Goal: Transaction & Acquisition: Purchase product/service

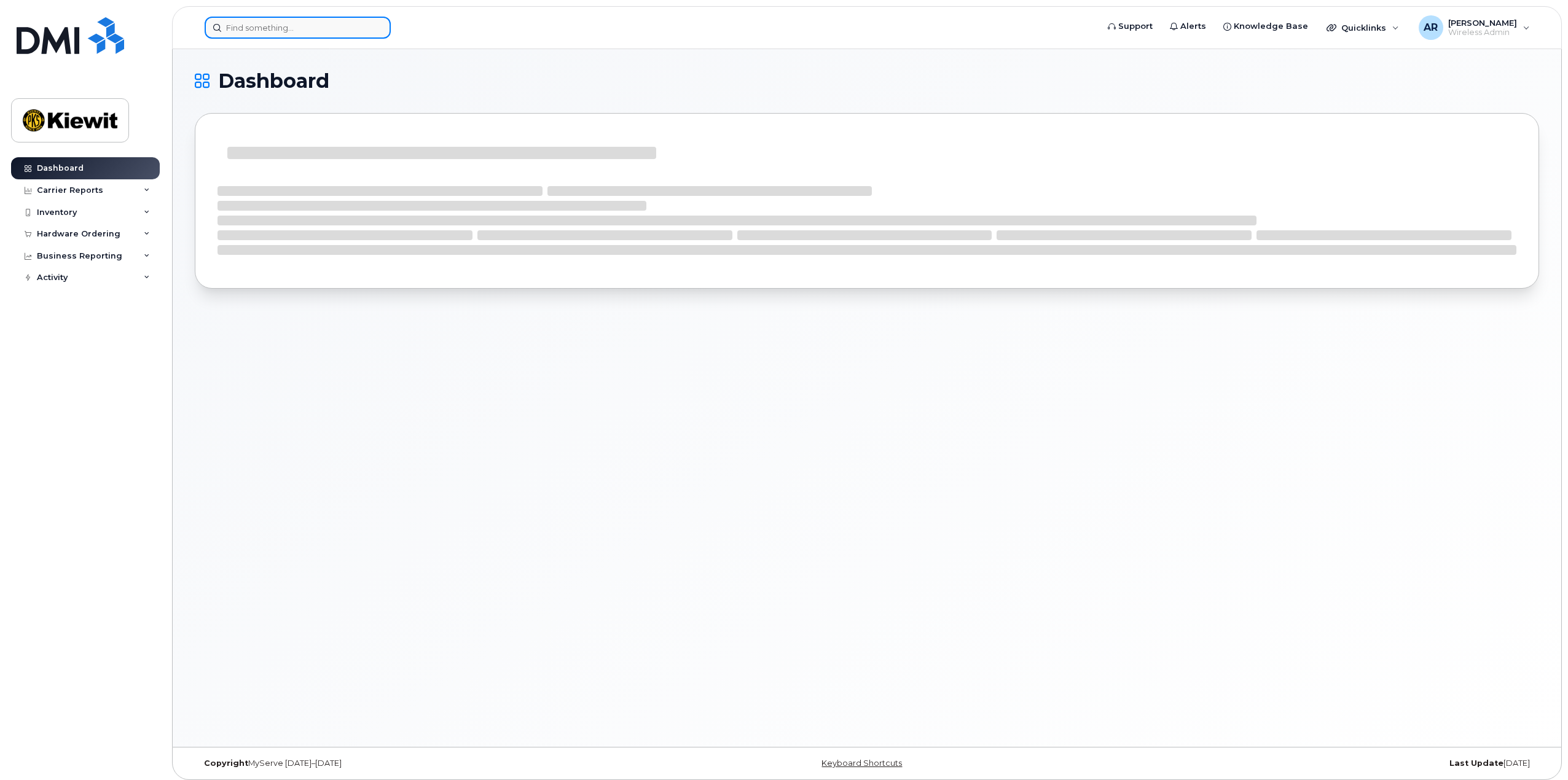
click at [259, 31] on input at bounding box center [298, 27] width 186 height 22
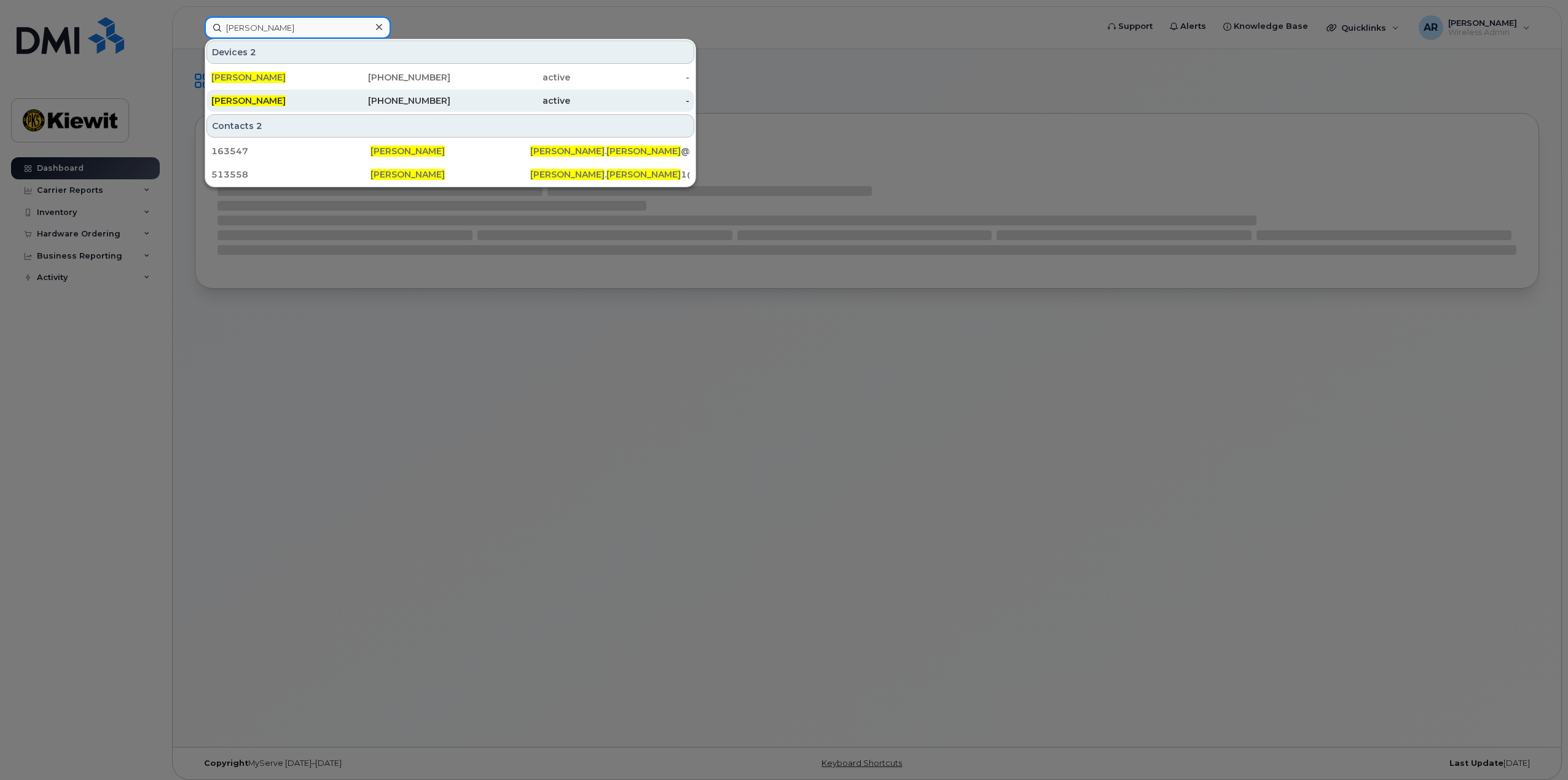
type input "scott schmidt"
click at [328, 100] on div "Scott Schmidt" at bounding box center [271, 101] width 119 height 12
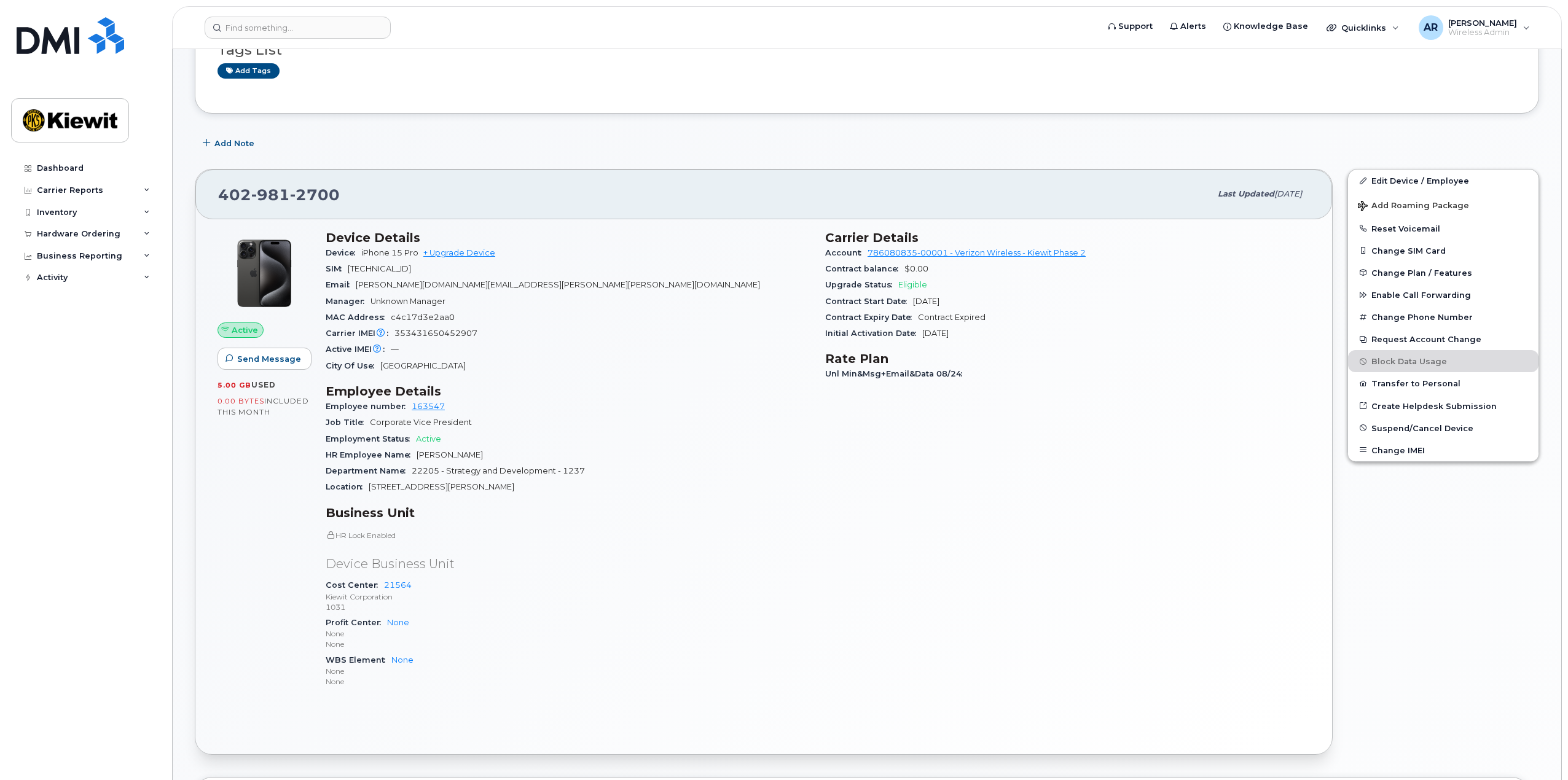
scroll to position [246, 0]
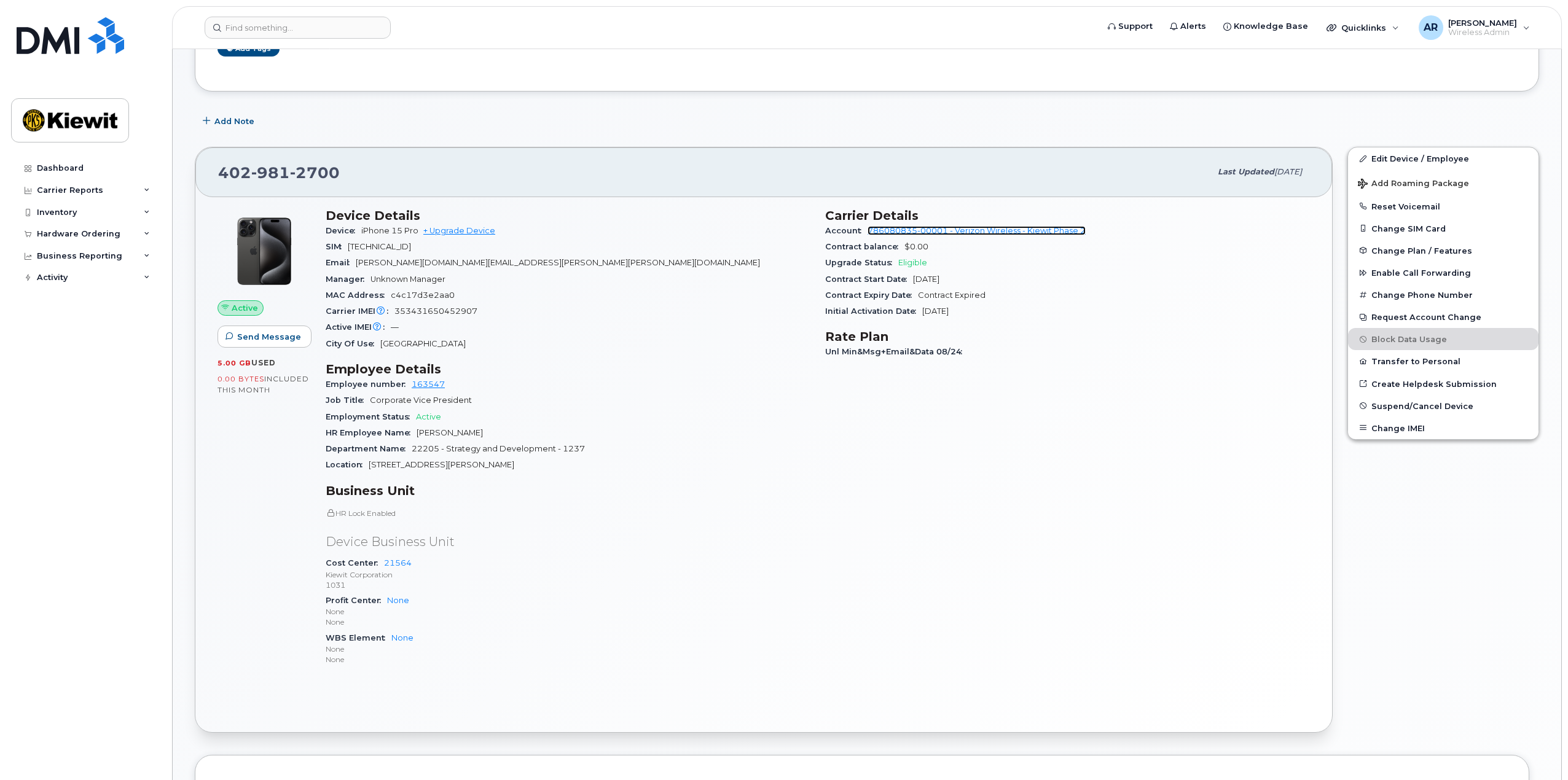
click at [971, 234] on link "786080835-00001 - Verizon Wireless - Kiewit Phase 2" at bounding box center [976, 231] width 218 height 9
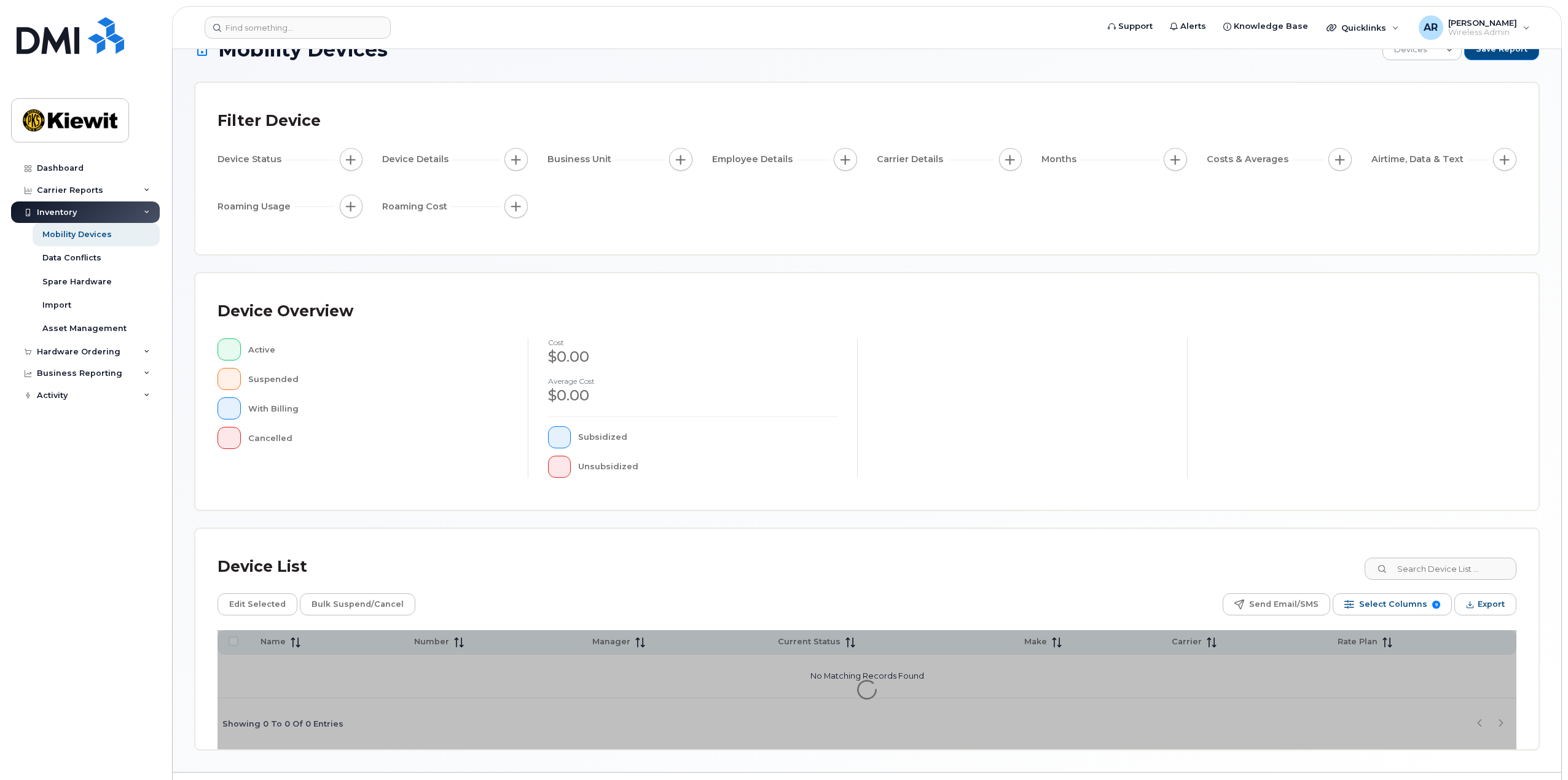
scroll to position [64, 0]
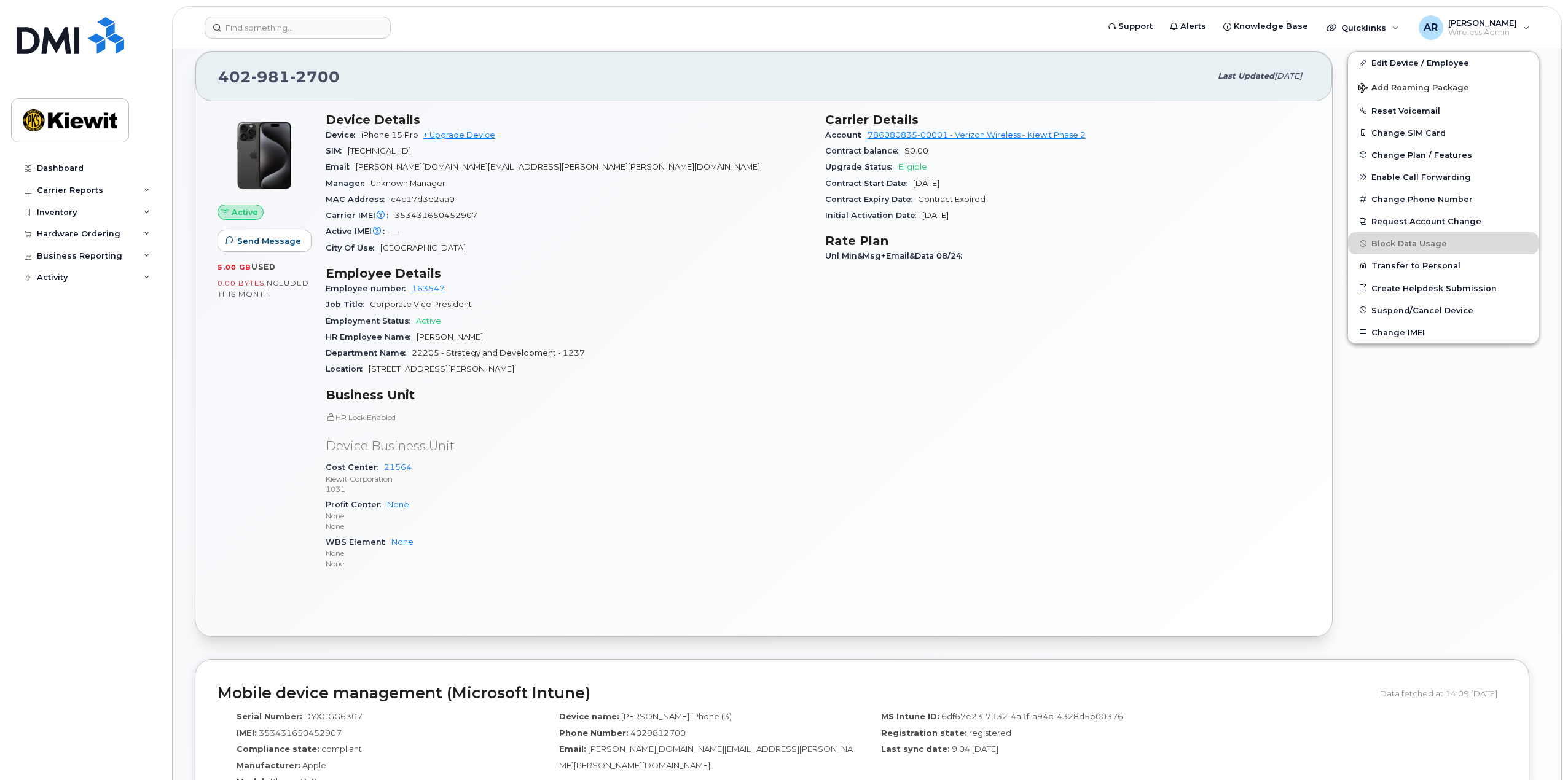
scroll to position [312, 0]
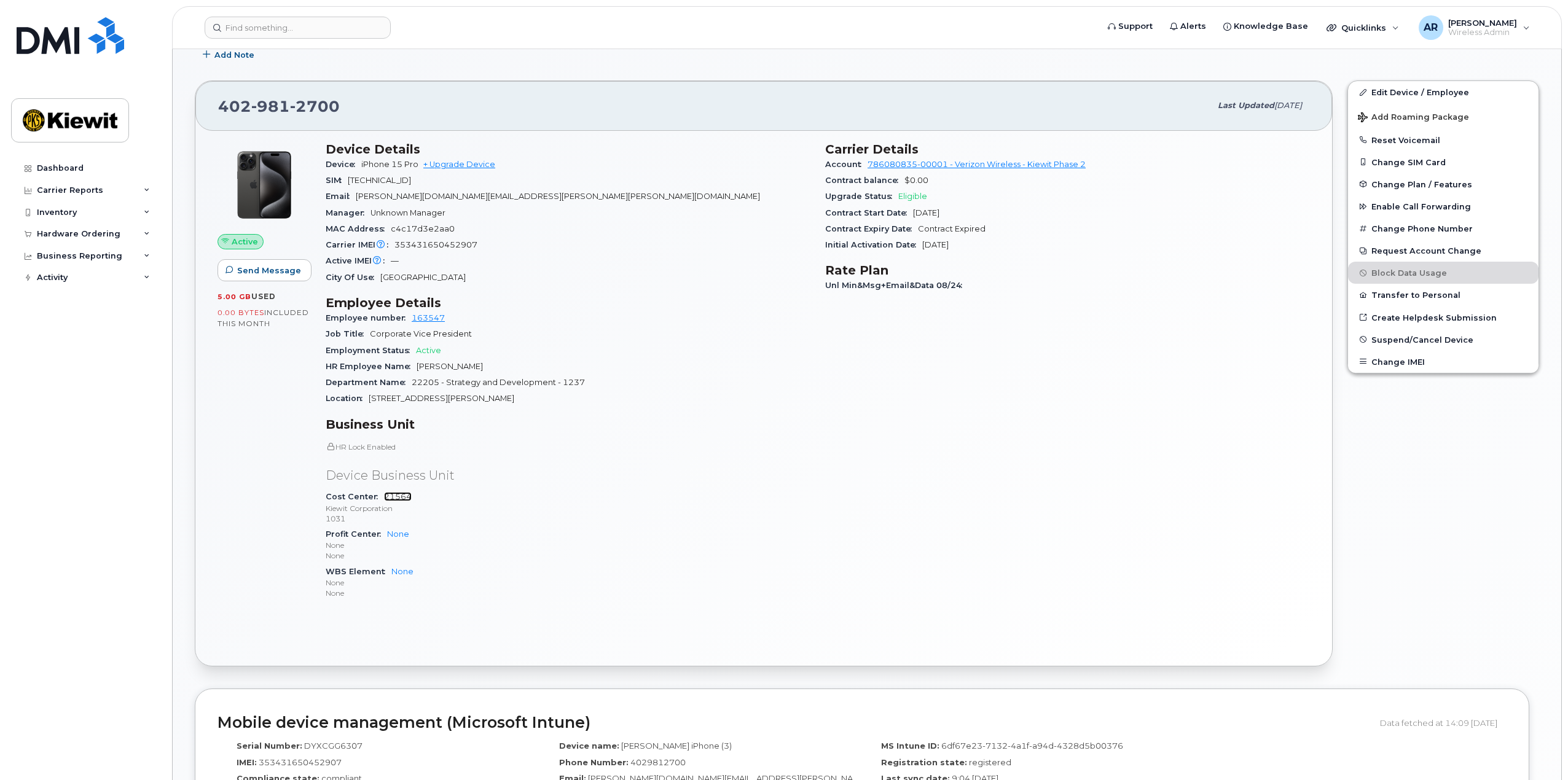
click at [389, 498] on link "21564" at bounding box center [398, 497] width 28 height 9
click at [831, 411] on div "Carrier Details Account 786080835-00001 - Verizon Wireless - Kiewit Phase 2 Con…" at bounding box center [1067, 376] width 500 height 483
click at [952, 285] on span "Unl Min&Msg+Email&Data 08/24" at bounding box center [896, 285] width 143 height 9
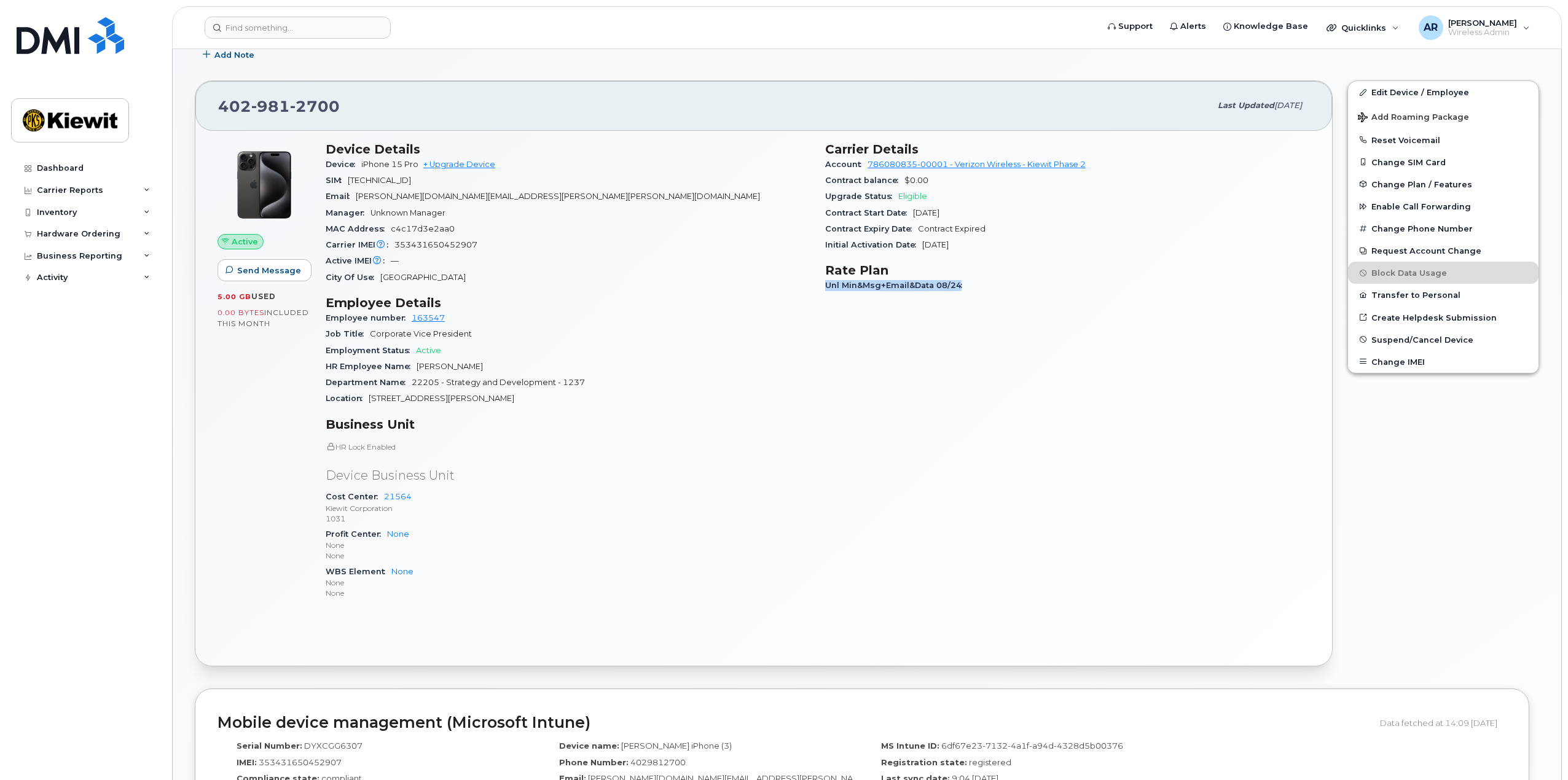
click at [1051, 300] on div "Carrier Details Account 786080835-00001 - Verizon Wireless - Kiewit Phase 2 Con…" at bounding box center [1067, 376] width 500 height 483
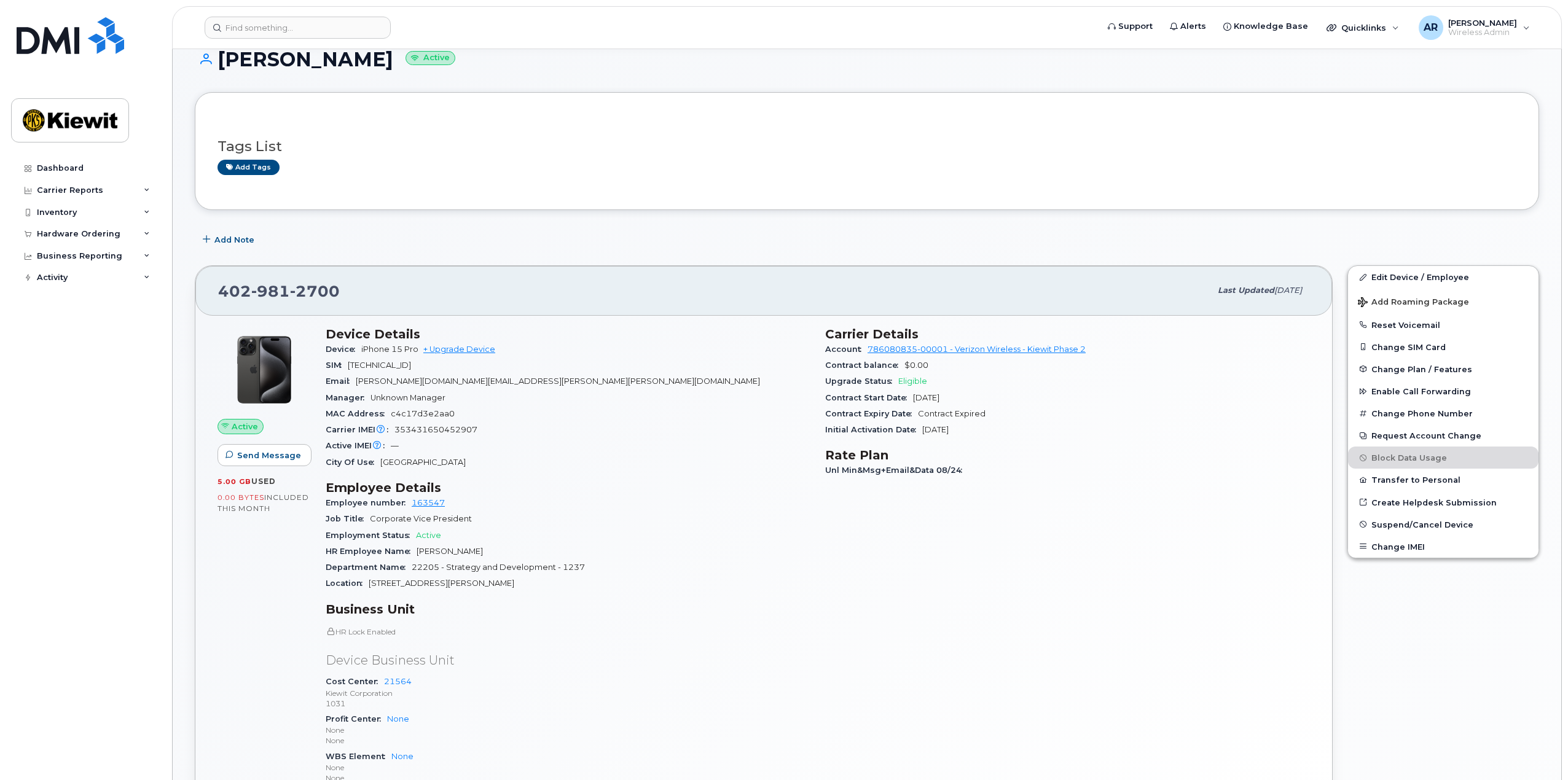
scroll to position [0, 0]
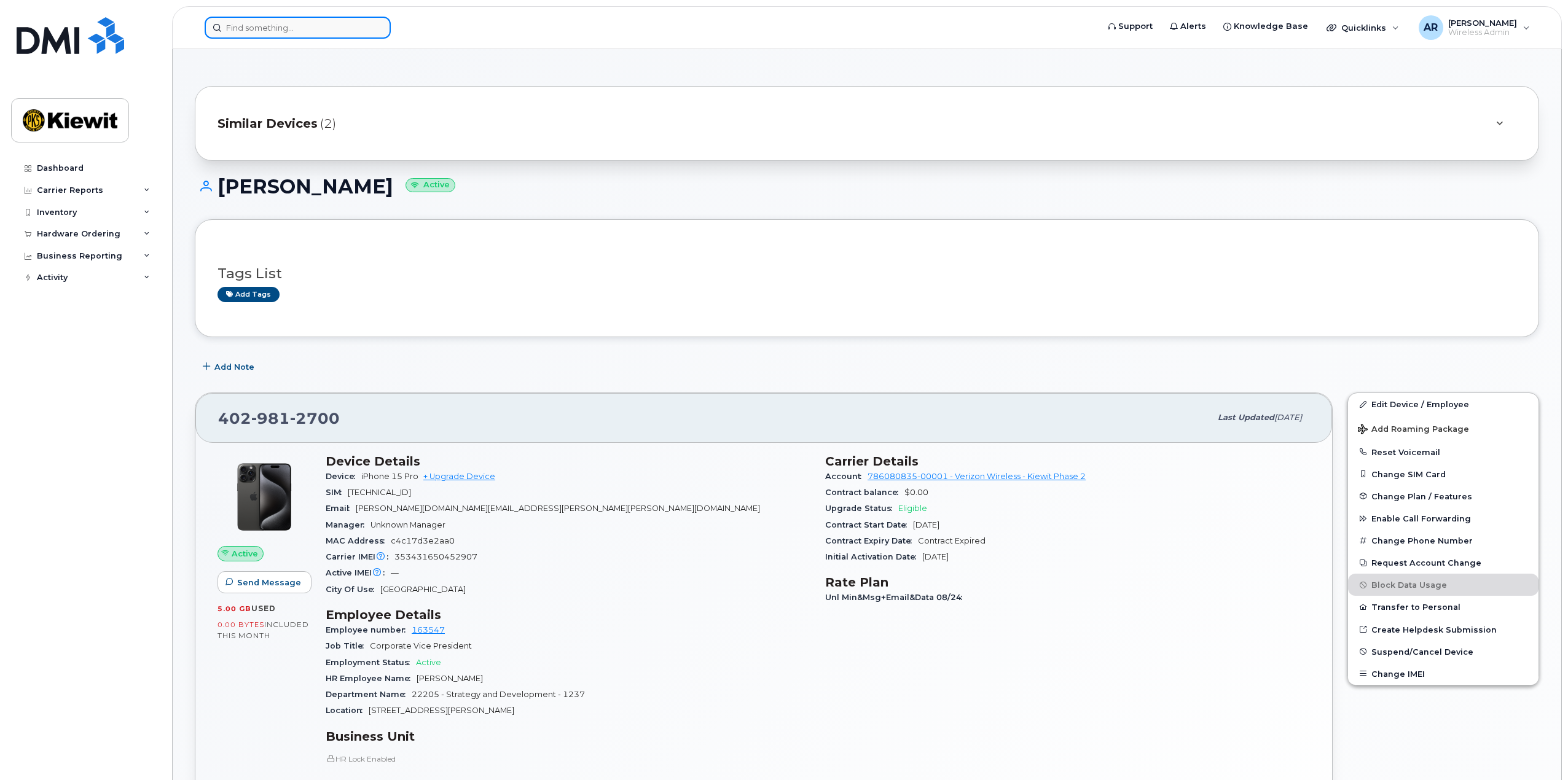
click at [270, 20] on input at bounding box center [298, 27] width 186 height 22
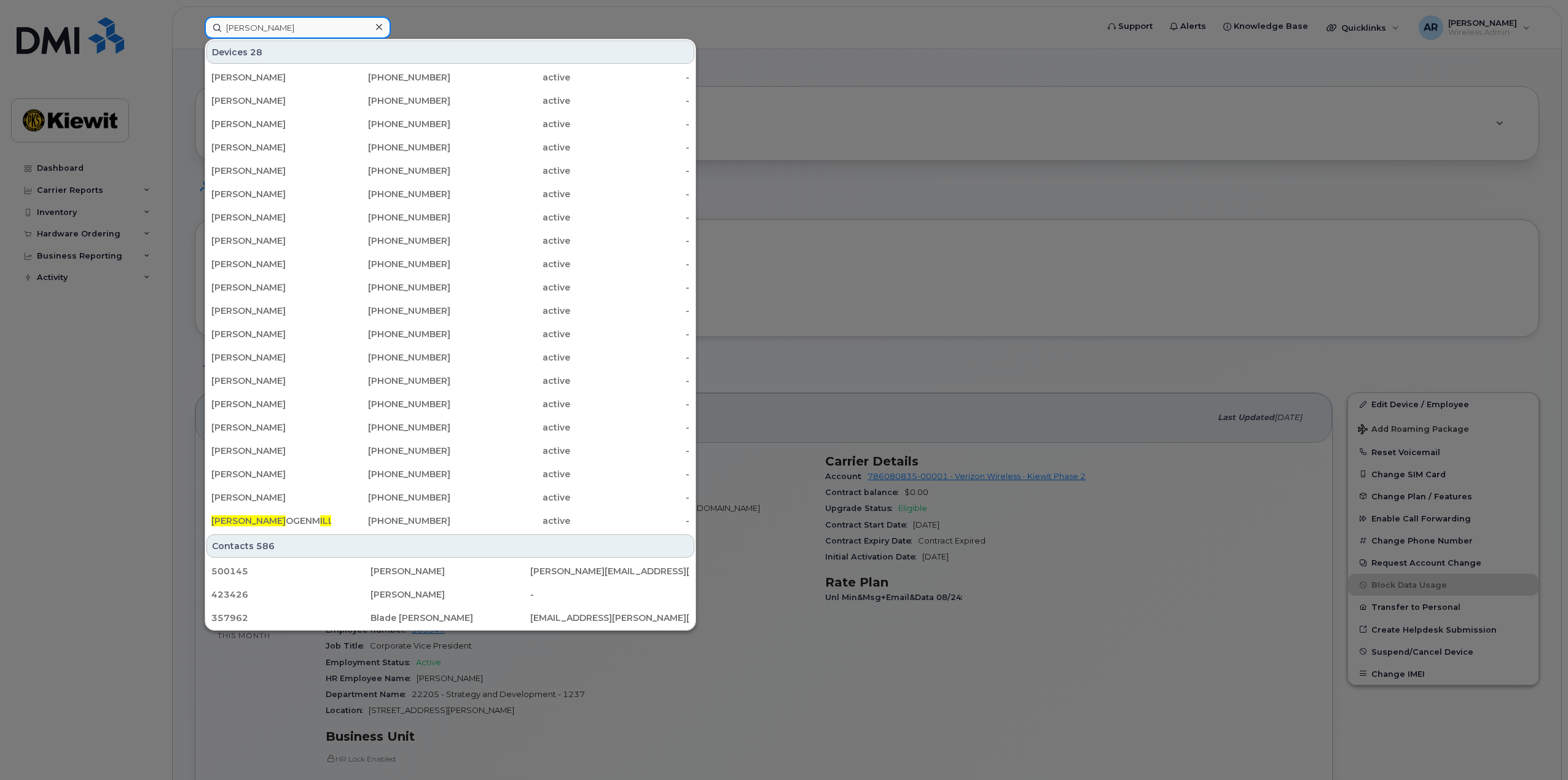
type input "wayne hill"
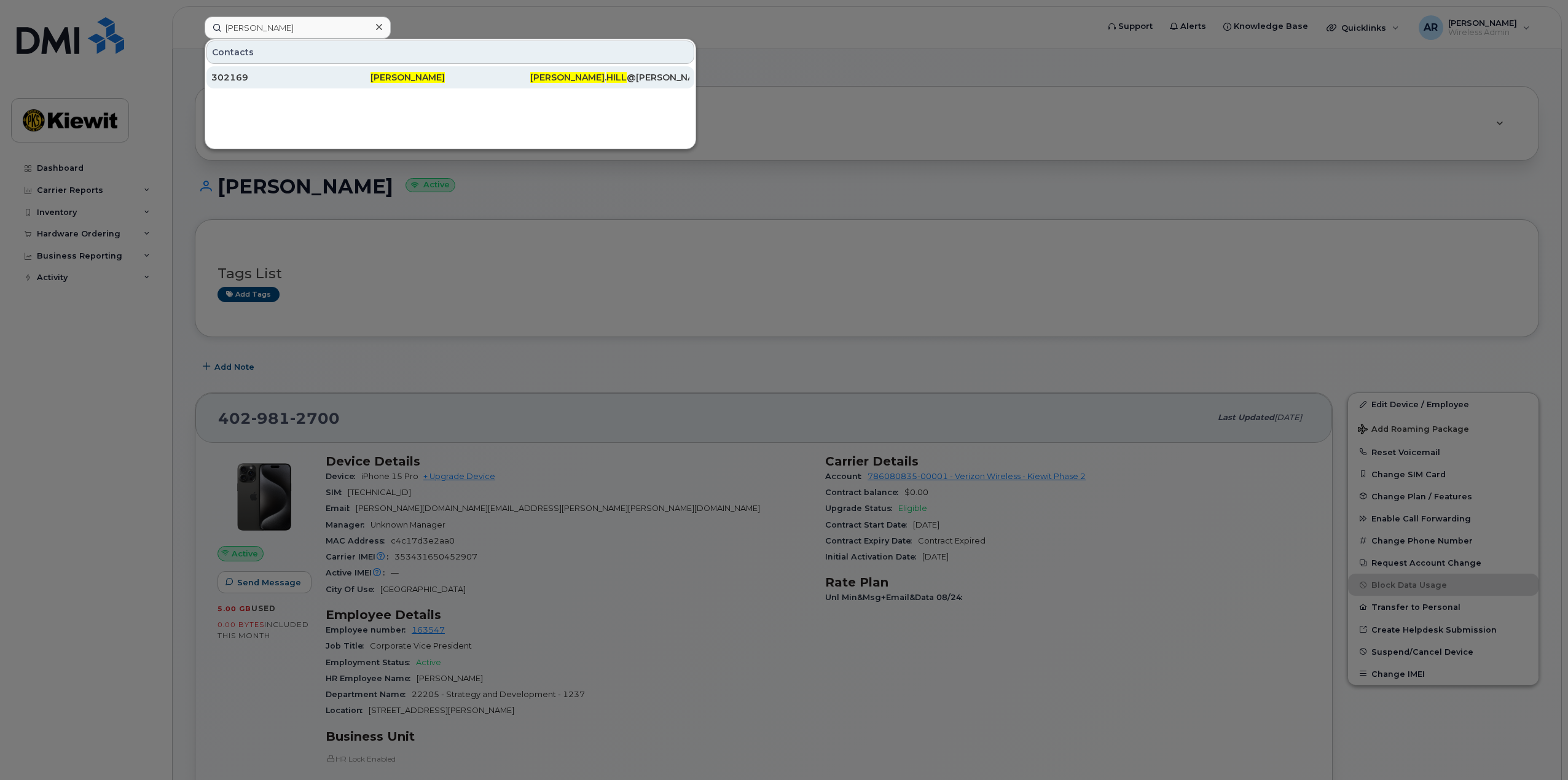
click at [296, 76] on div "302169" at bounding box center [291, 77] width 159 height 12
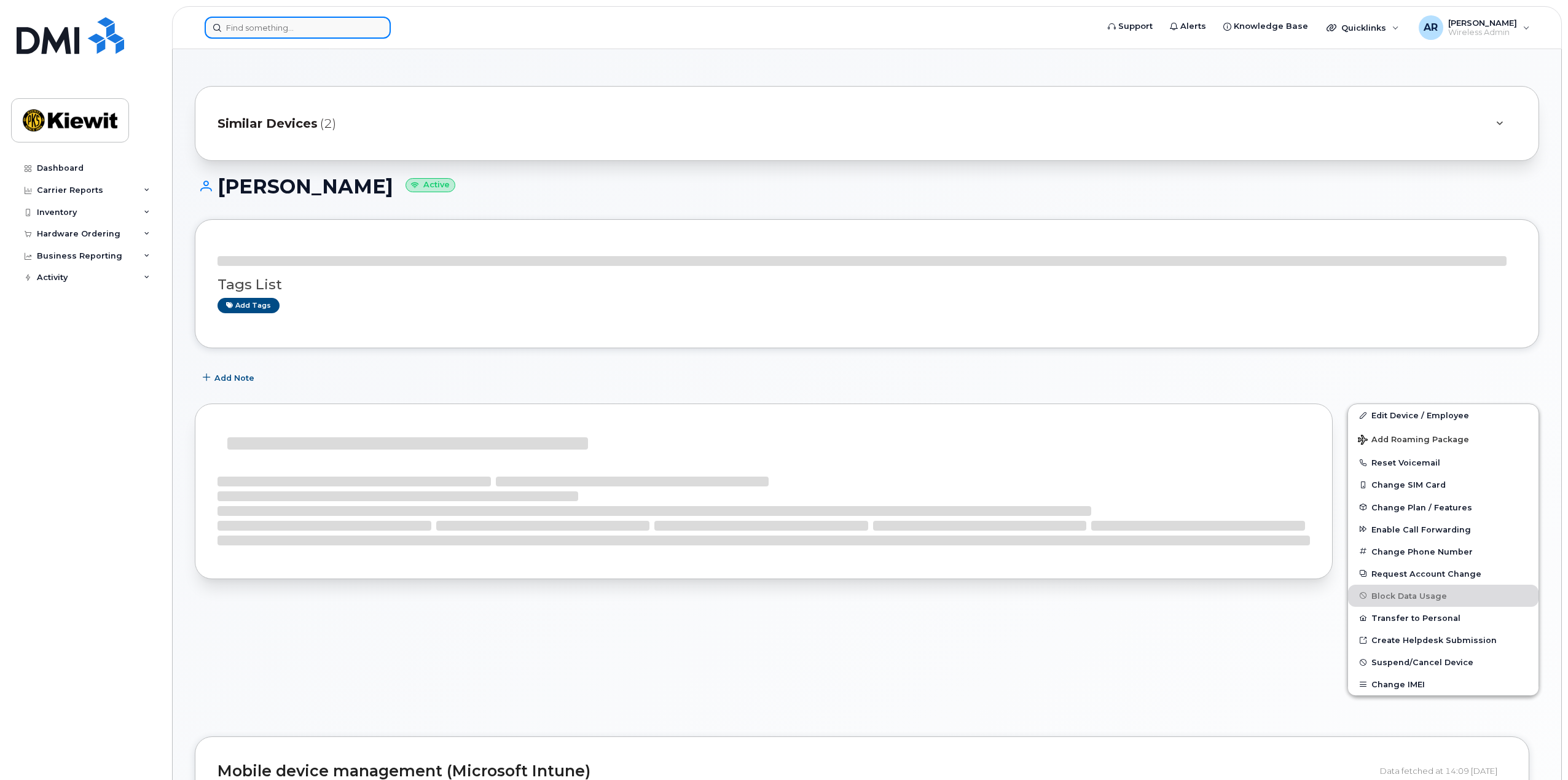
click at [270, 27] on input at bounding box center [298, 27] width 186 height 22
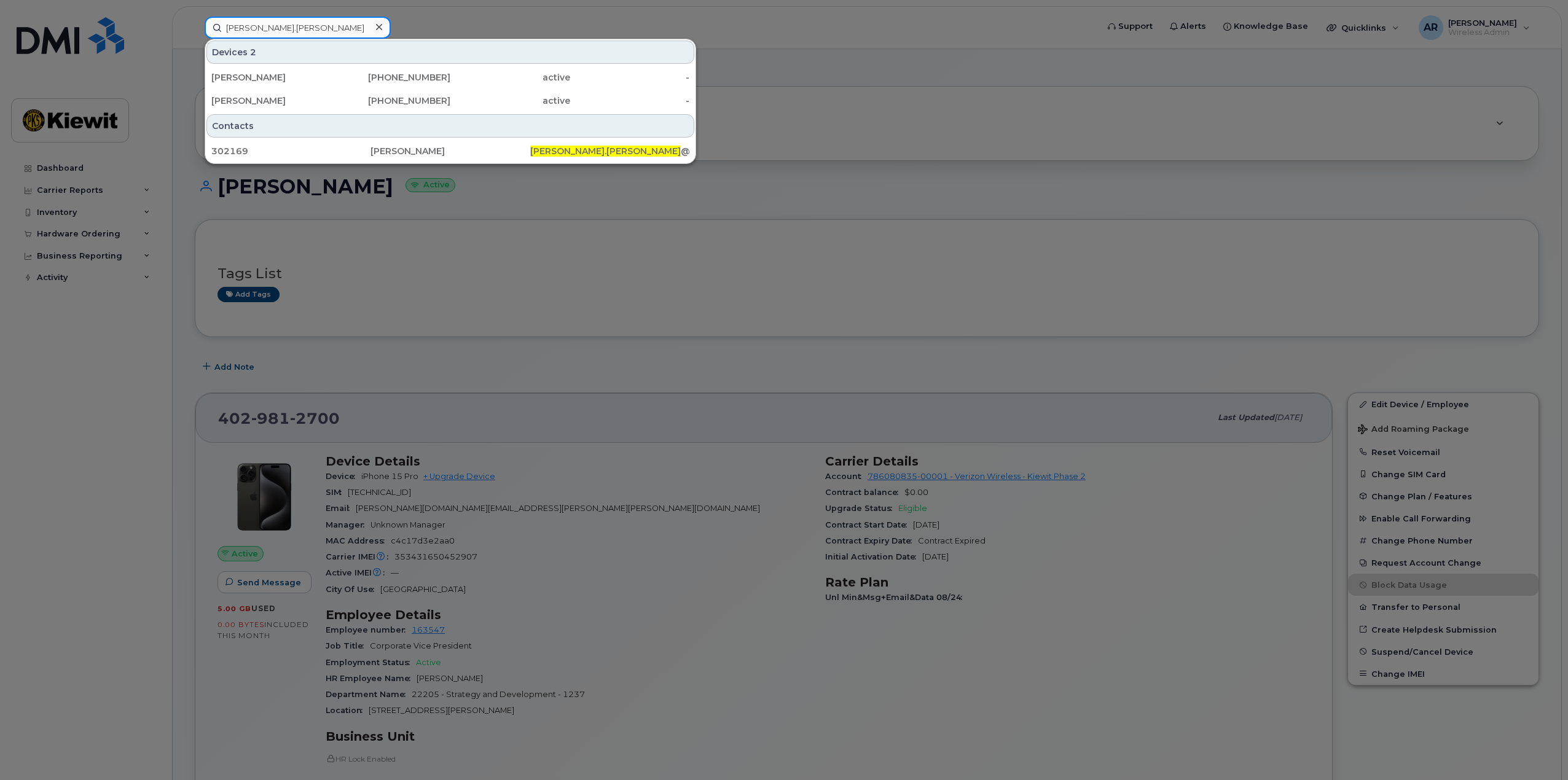
type input "Wayne.Hill"
click at [333, 26] on input "Wayne.Hill" at bounding box center [298, 27] width 186 height 22
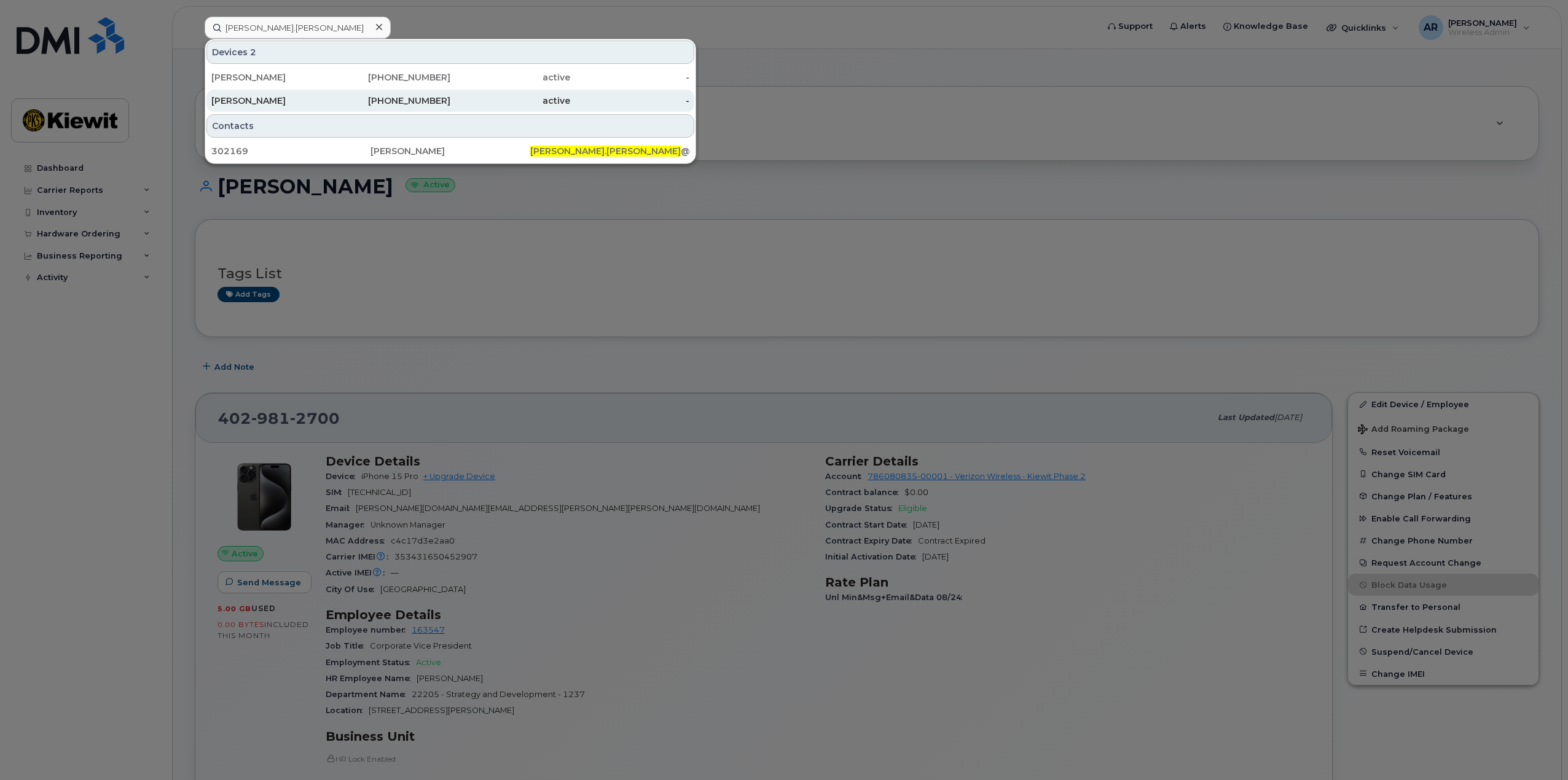
click at [312, 97] on div "KIEWIT" at bounding box center [271, 101] width 119 height 12
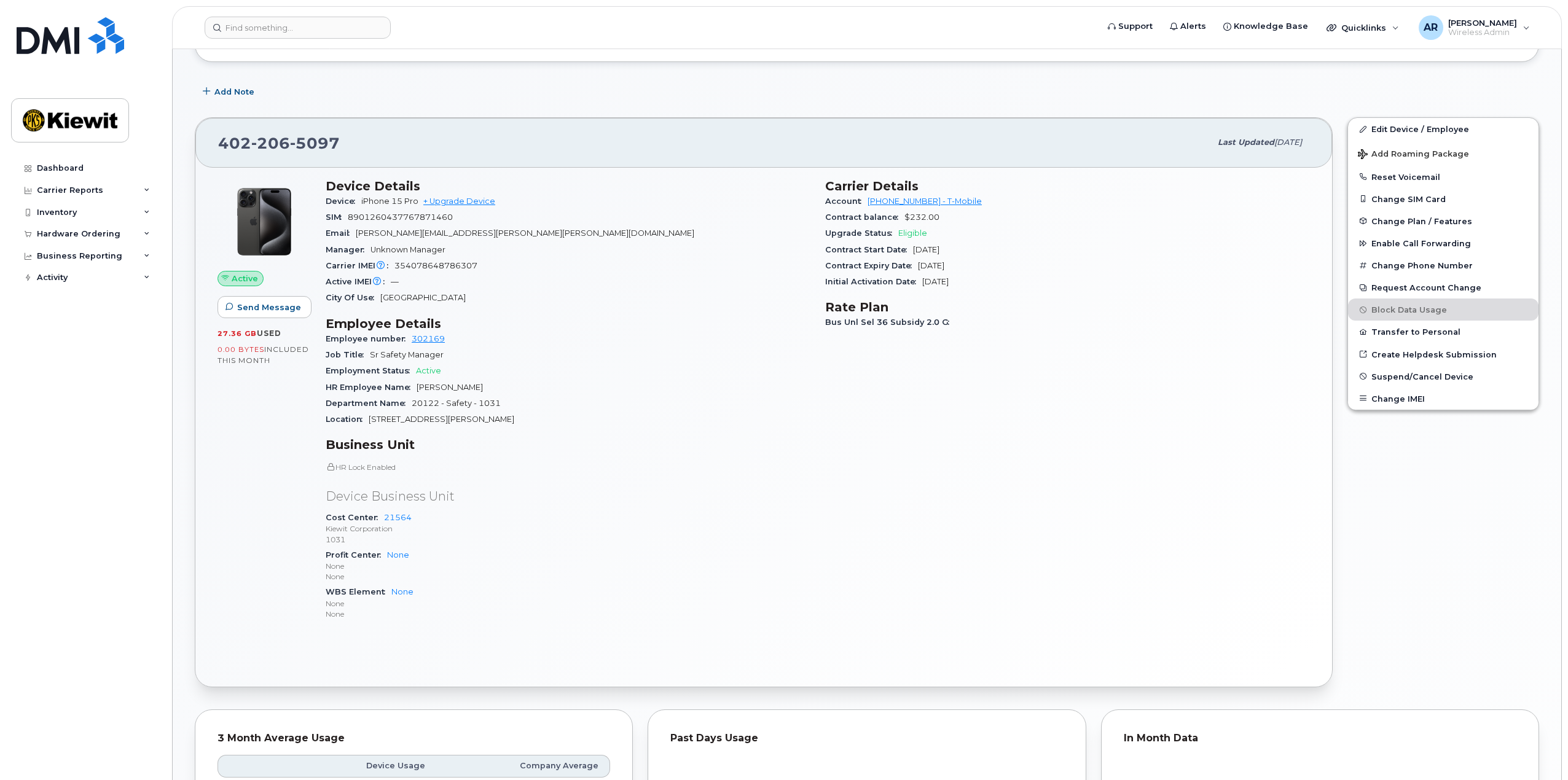
scroll to position [246, 0]
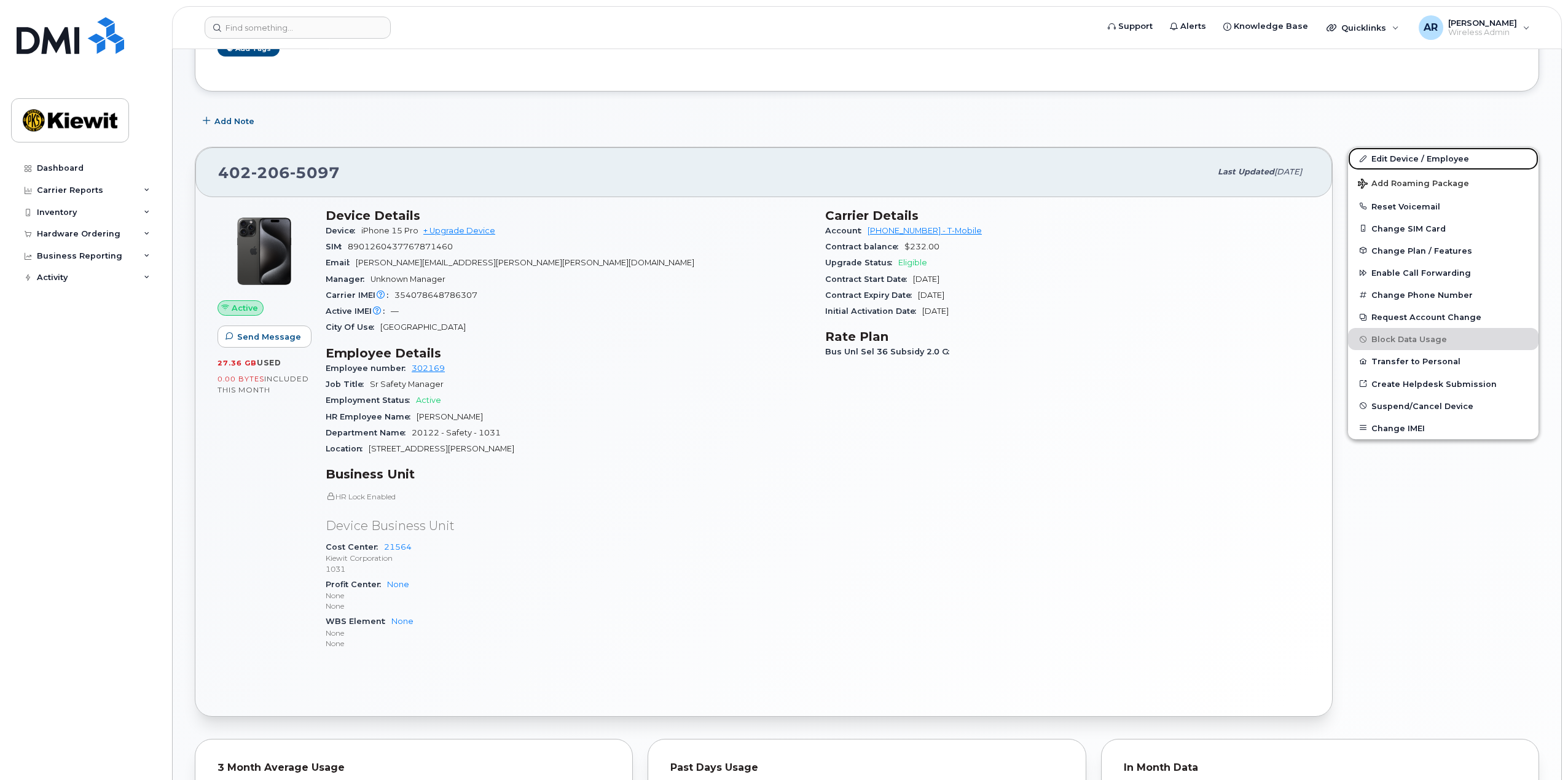
drag, startPoint x: 1404, startPoint y: 158, endPoint x: 1275, endPoint y: 176, distance: 130.2
click at [1404, 158] on link "Edit Device / Employee" at bounding box center [1443, 158] width 191 height 22
click at [479, 230] on link "+ Upgrade Device" at bounding box center [459, 231] width 72 height 9
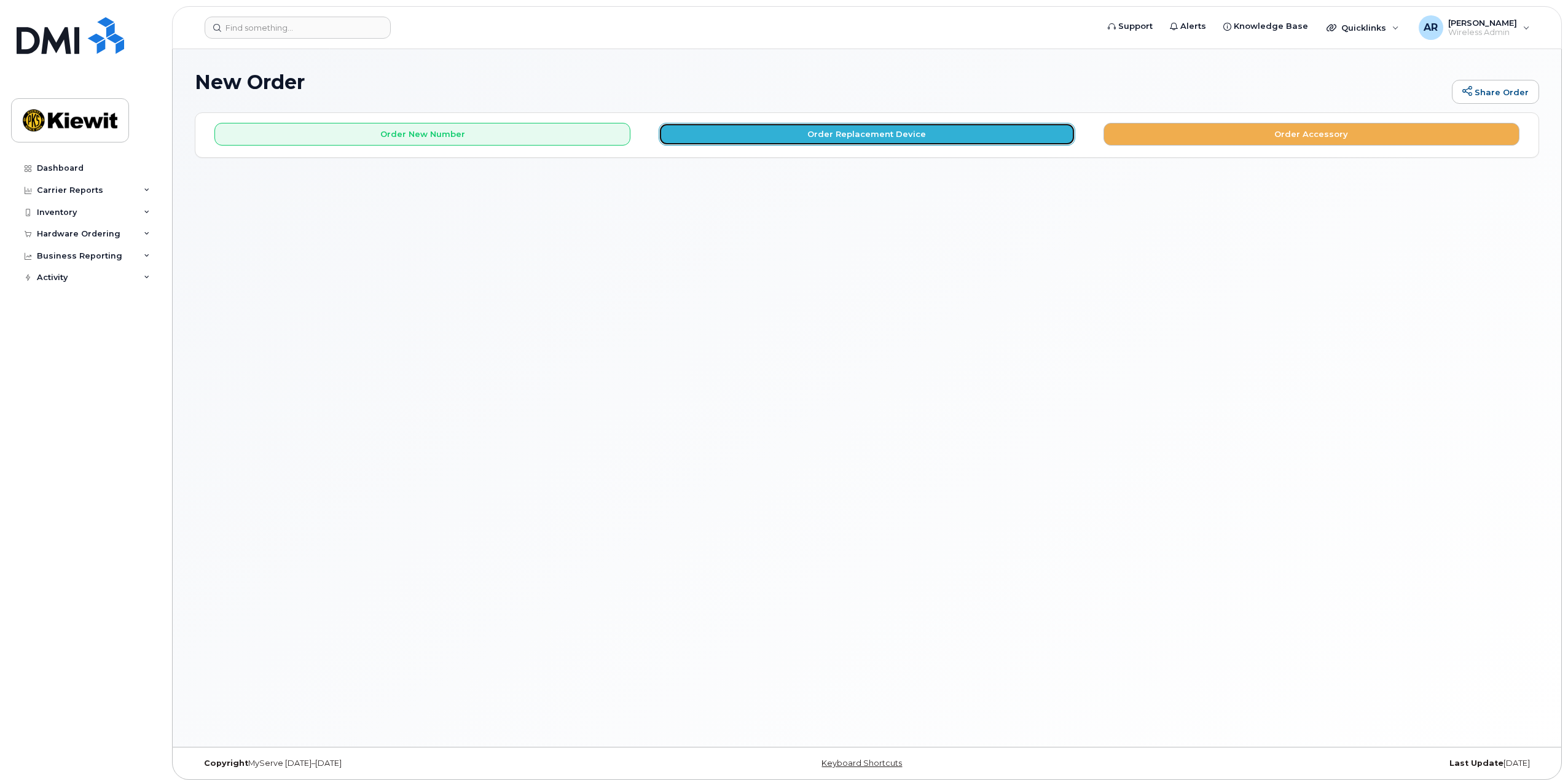
click at [867, 133] on button "Order Replacement Device" at bounding box center [866, 135] width 416 height 23
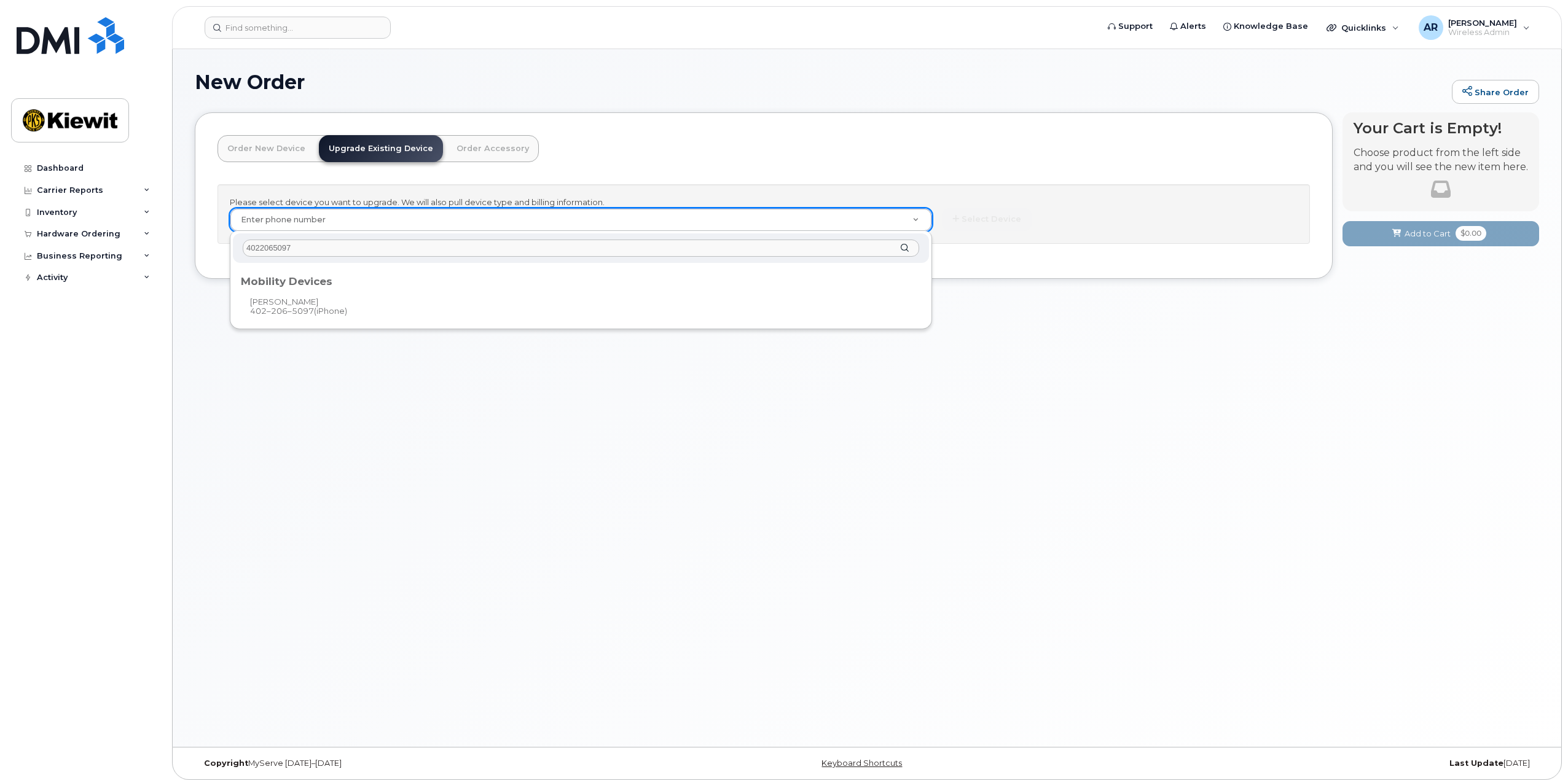
type input "4022065097"
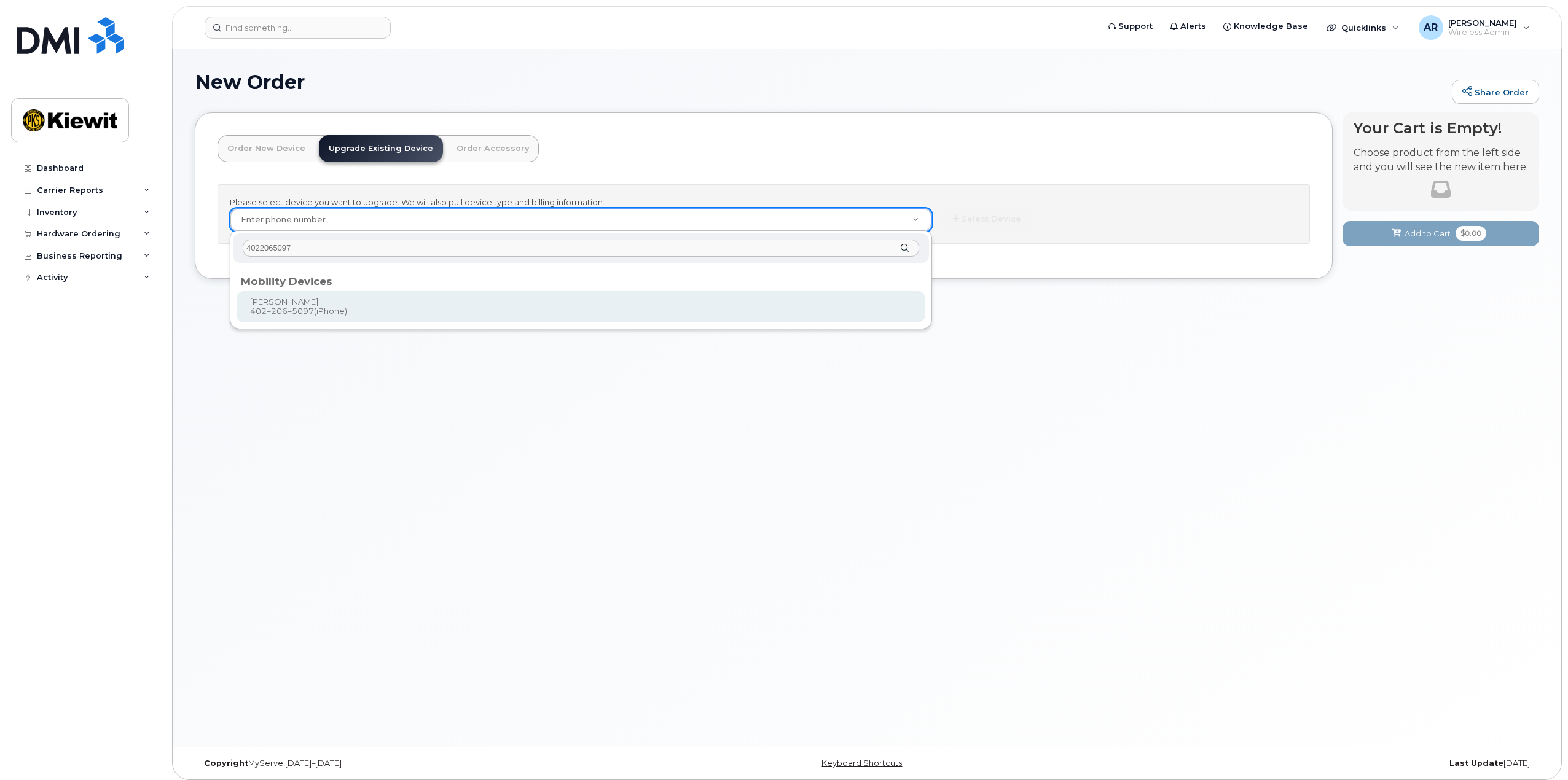
type input "1117921"
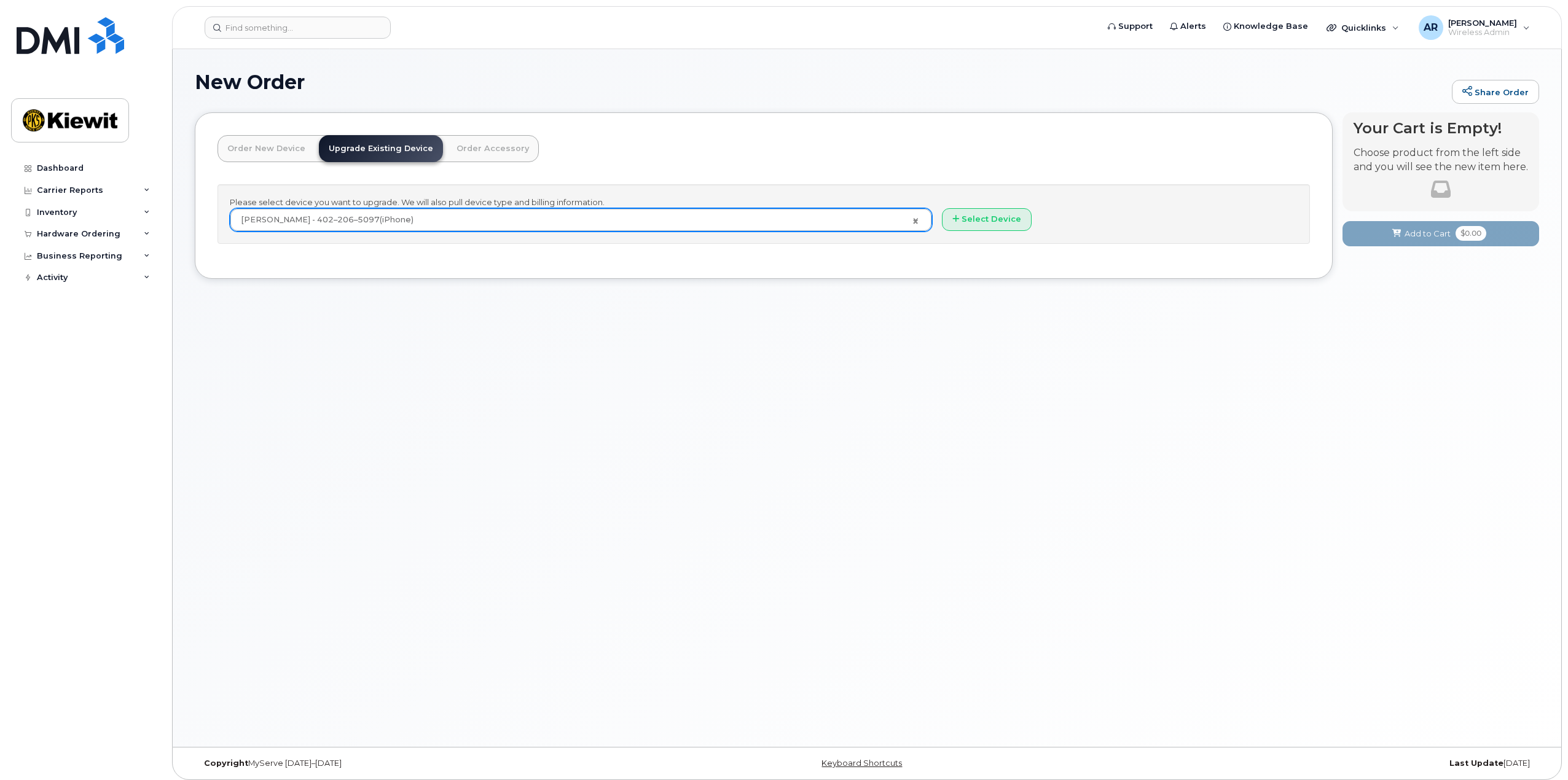
click at [445, 342] on div "New Order Share Order × Share This Order If you want to allow others to create …" at bounding box center [866, 398] width 1388 height 698
click at [993, 224] on button "Select Device" at bounding box center [987, 219] width 90 height 23
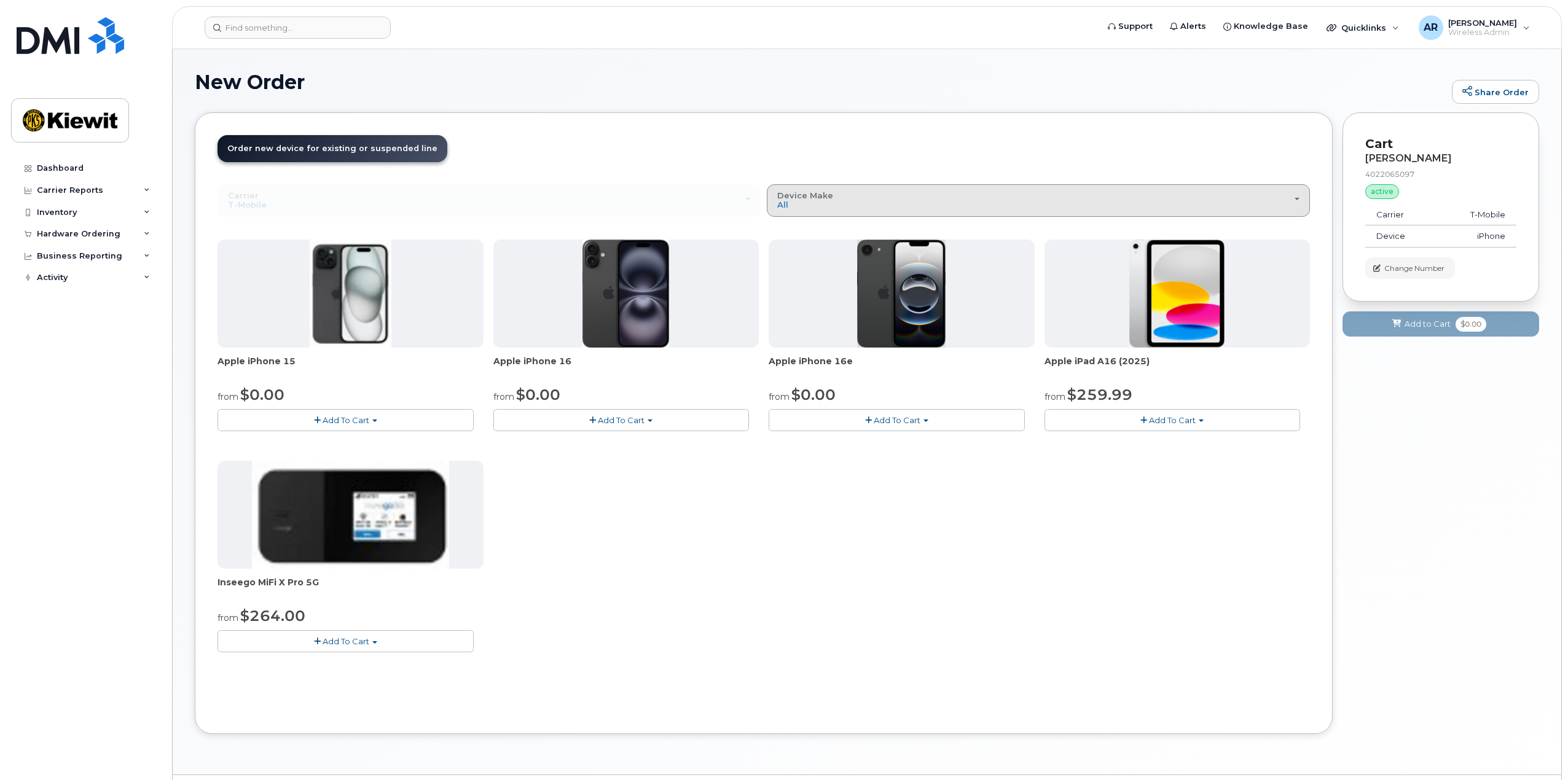
click at [840, 200] on div "Device Make All iPhone Modem Tablet" at bounding box center [1038, 200] width 522 height 19
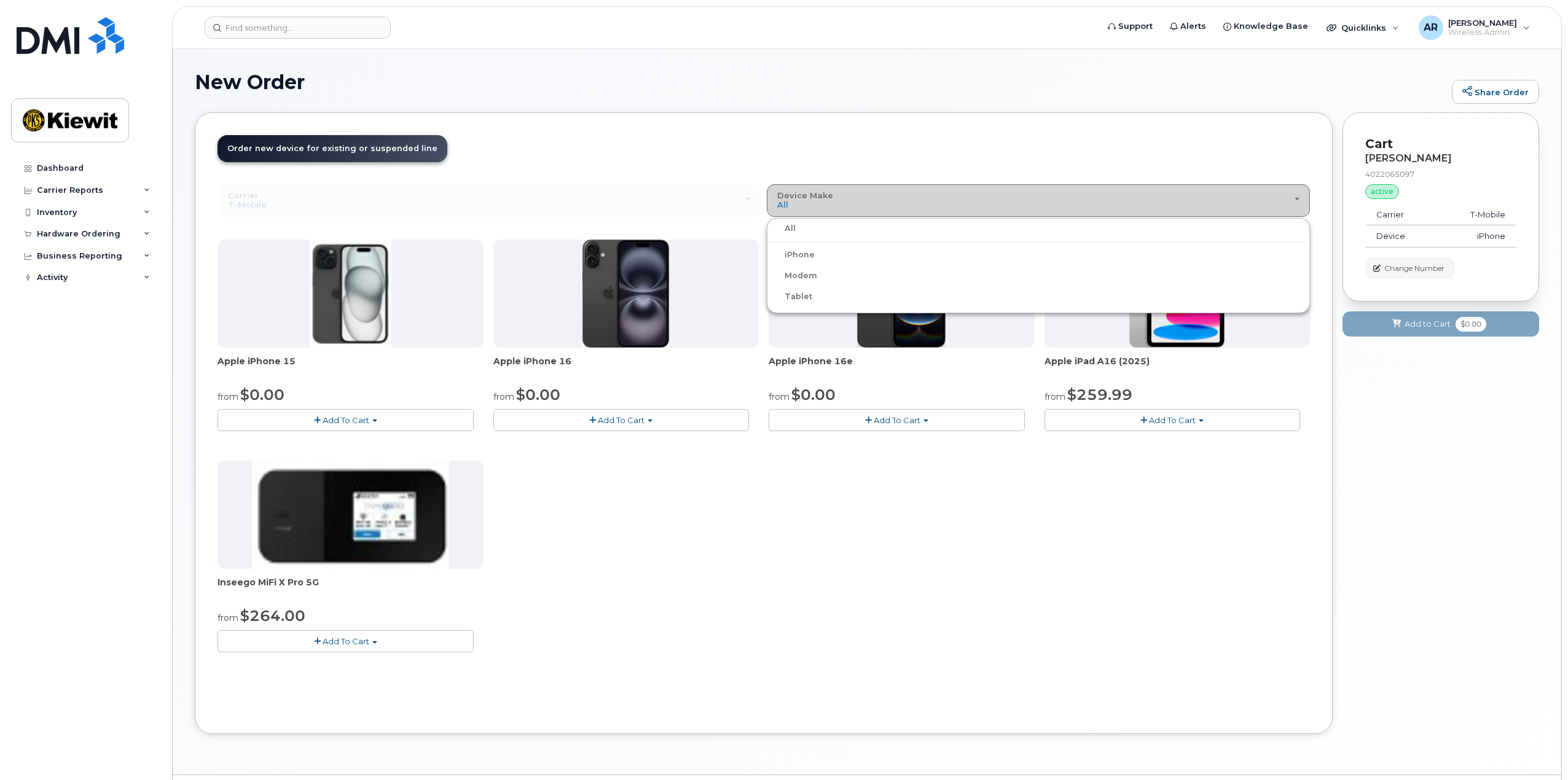
click at [840, 200] on div "Device Make All iPhone Modem Tablet" at bounding box center [1038, 200] width 522 height 19
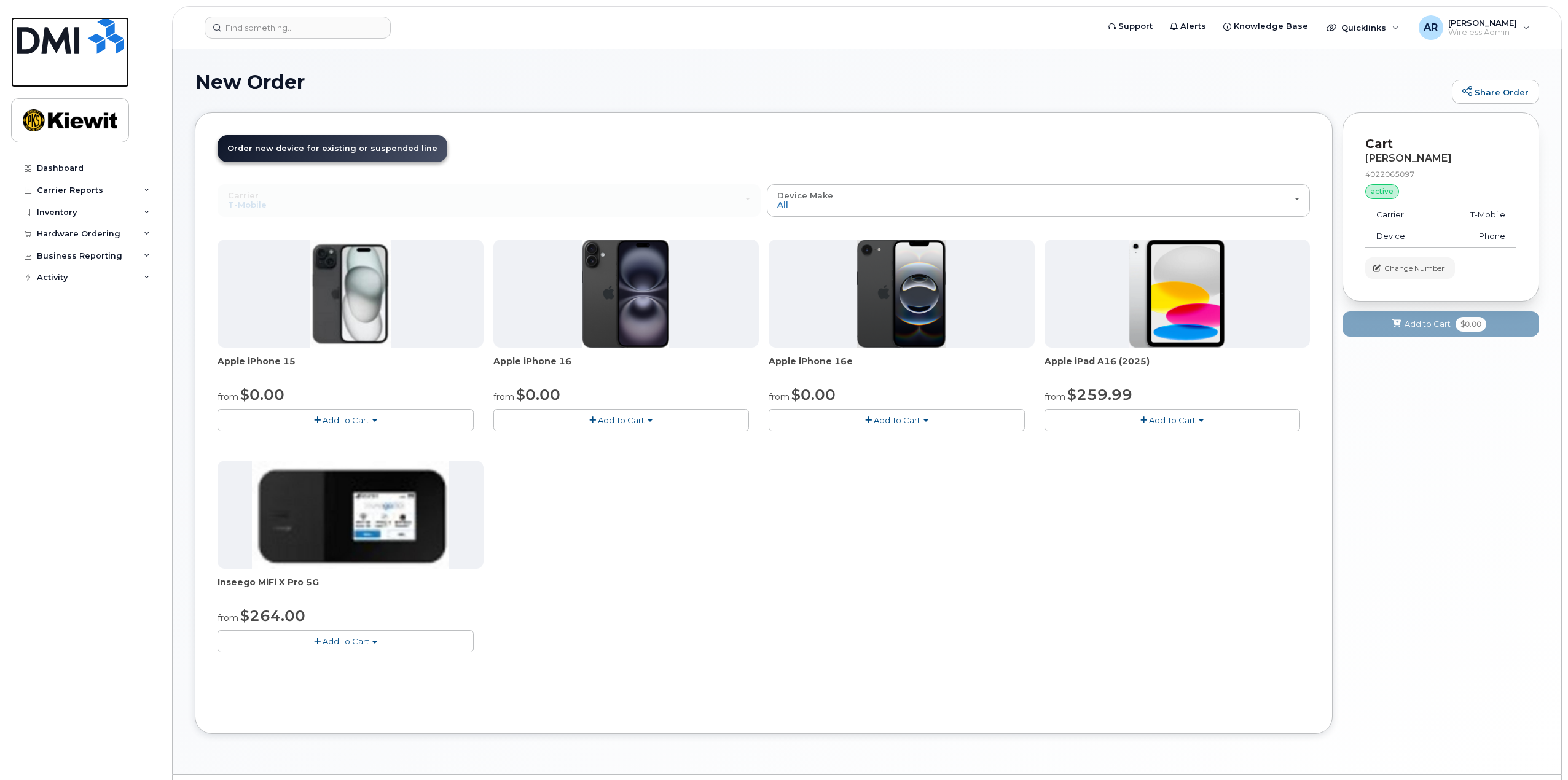
click at [51, 45] on img at bounding box center [70, 36] width 107 height 37
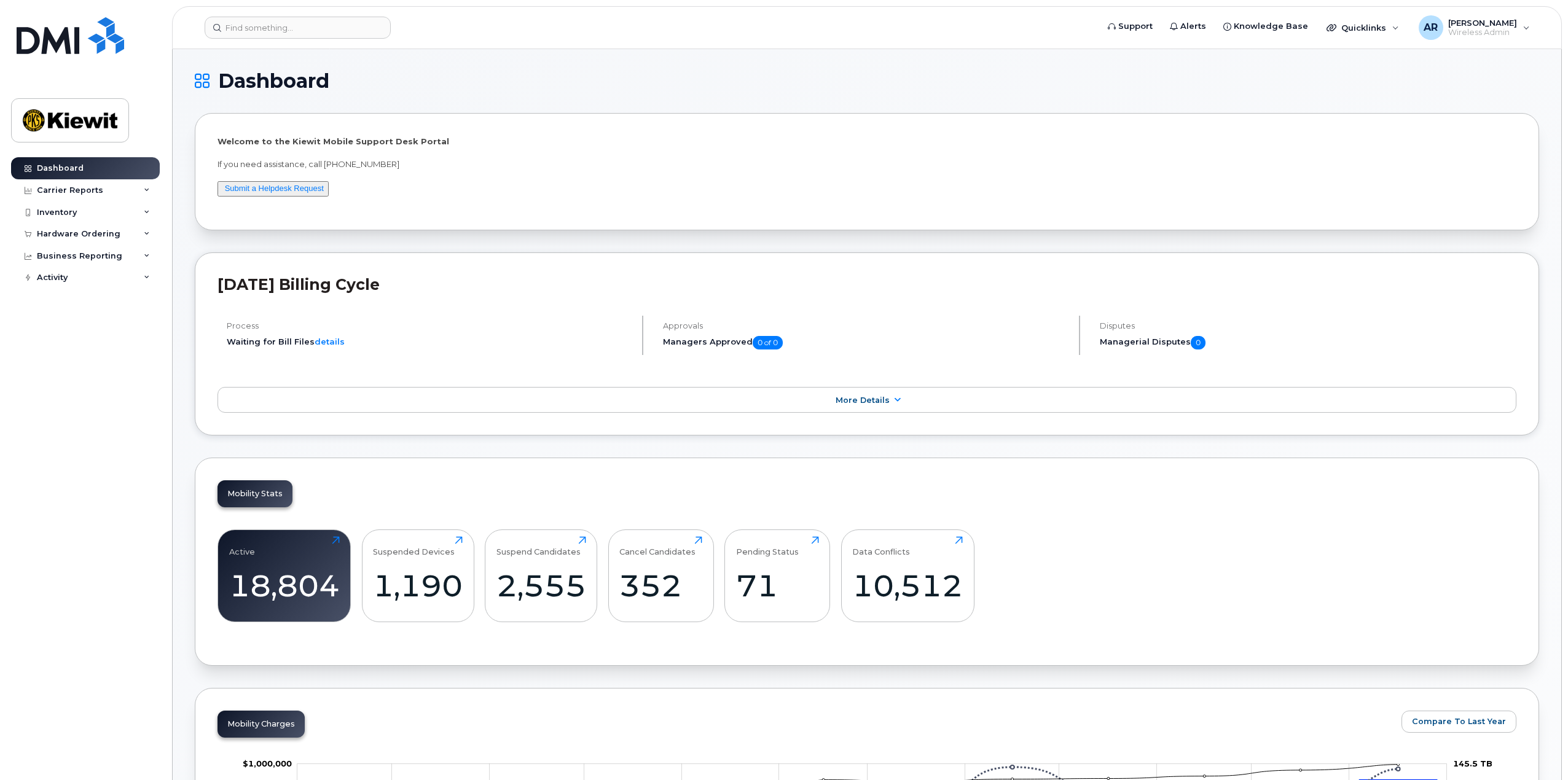
click at [91, 384] on div "Dashboard Carrier Reports Monthly Billing Data Daily Data Pooling Average Costi…" at bounding box center [87, 460] width 152 height 605
